Goal: Check status: Check status

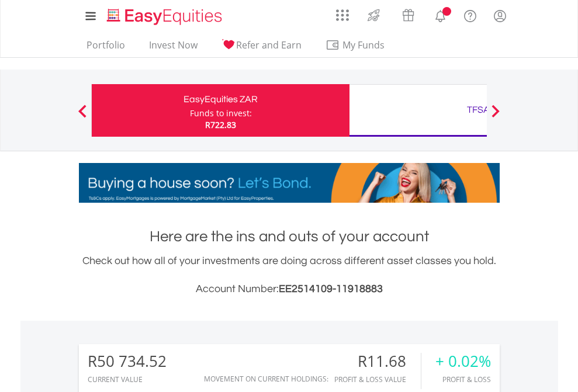
scroll to position [112, 183]
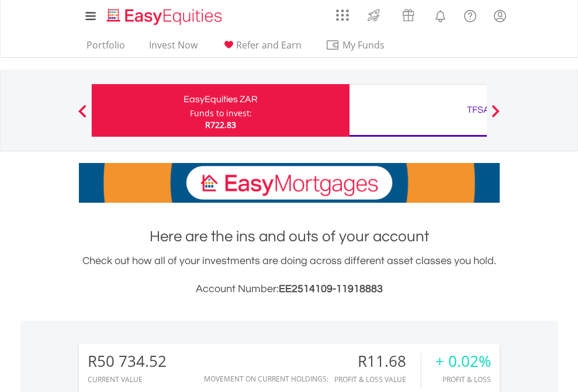
click at [190, 110] on div "Funds to invest:" at bounding box center [221, 113] width 62 height 12
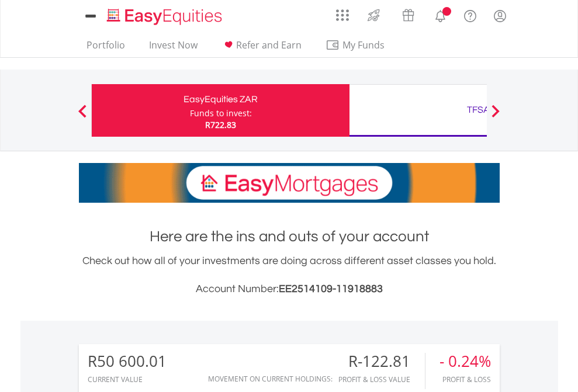
scroll to position [895, 0]
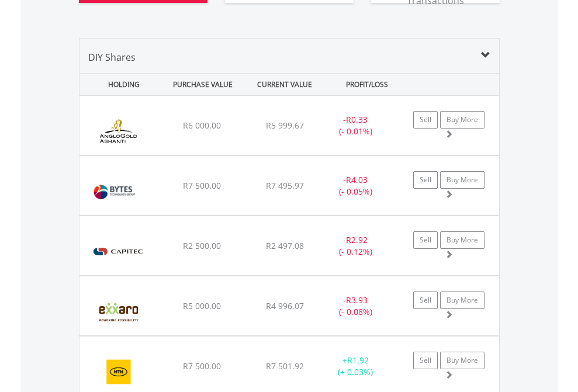
scroll to position [1322, 0]
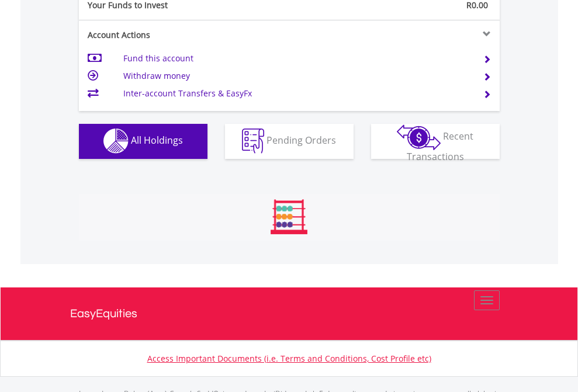
scroll to position [1156, 0]
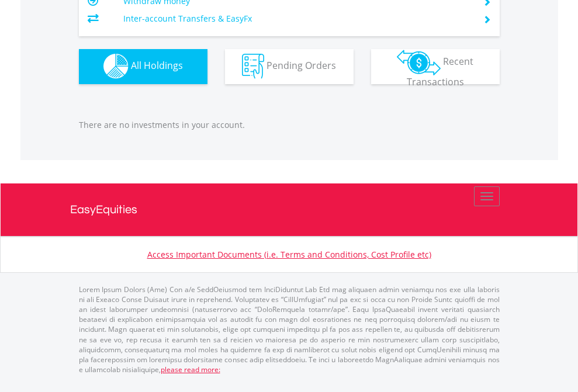
scroll to position [112, 183]
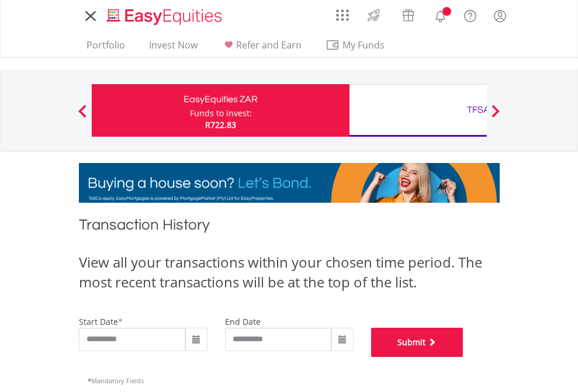
click at [463, 357] on button "Submit" at bounding box center [417, 342] width 92 height 29
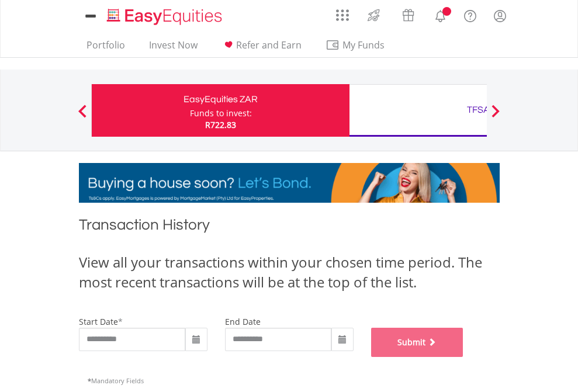
scroll to position [474, 0]
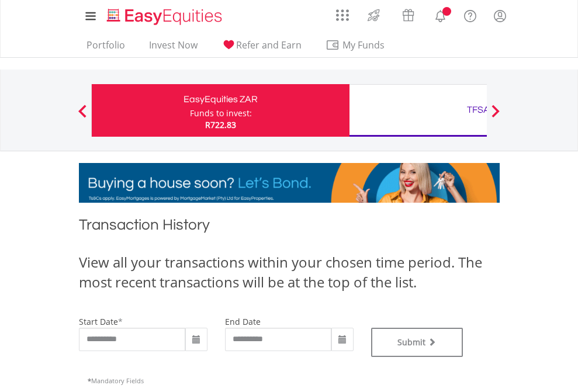
click at [418, 110] on div "TFSA" at bounding box center [478, 110] width 244 height 16
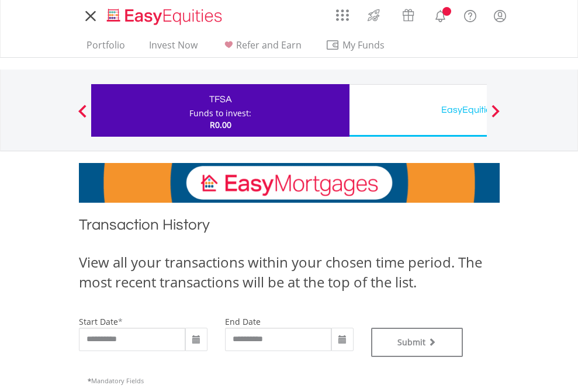
type input "**********"
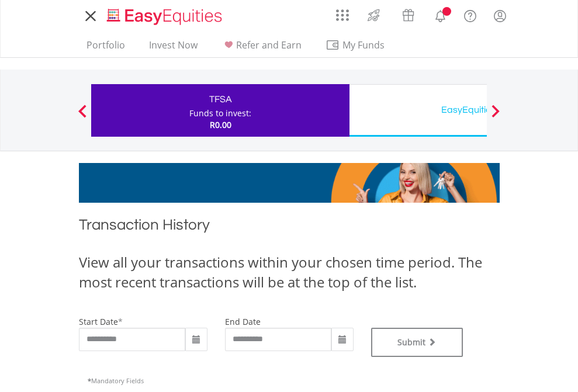
type input "**********"
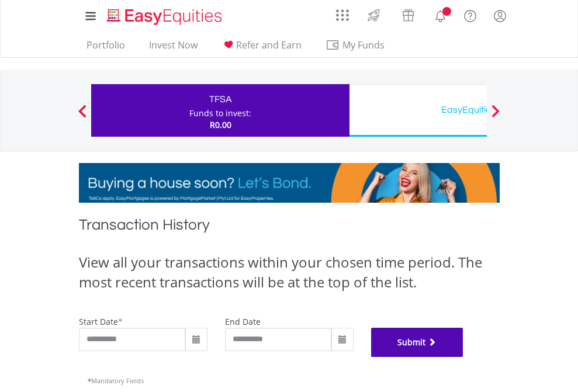
click at [463, 357] on button "Submit" at bounding box center [417, 342] width 92 height 29
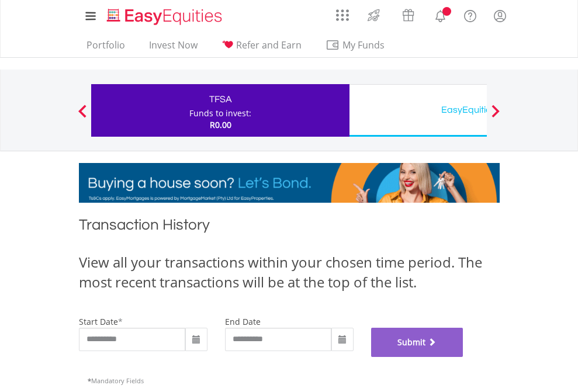
scroll to position [474, 0]
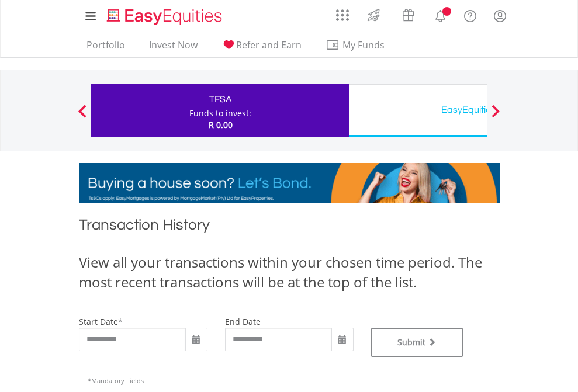
click at [418, 110] on div "EasyEquities USD" at bounding box center [478, 110] width 244 height 16
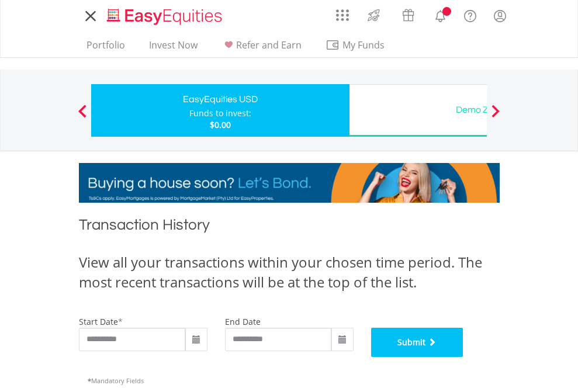
click at [463, 357] on button "Submit" at bounding box center [417, 342] width 92 height 29
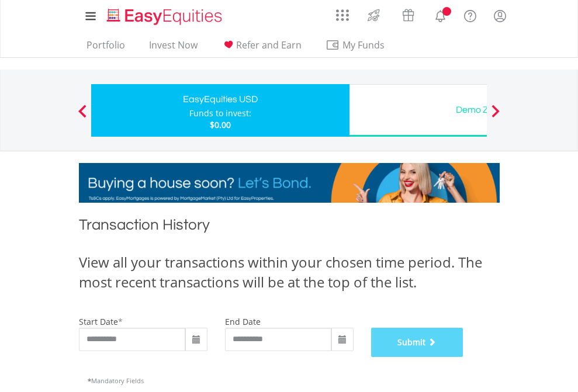
scroll to position [474, 0]
